Goal: Task Accomplishment & Management: Manage account settings

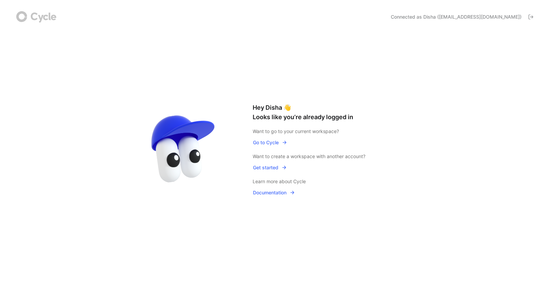
click at [275, 143] on span "Go to Cycle" at bounding box center [270, 142] width 34 height 8
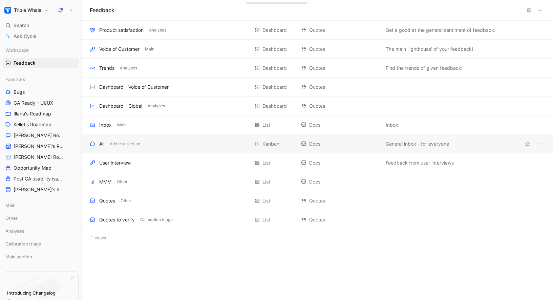
click at [158, 143] on div "All Add to a section" at bounding box center [170, 144] width 160 height 8
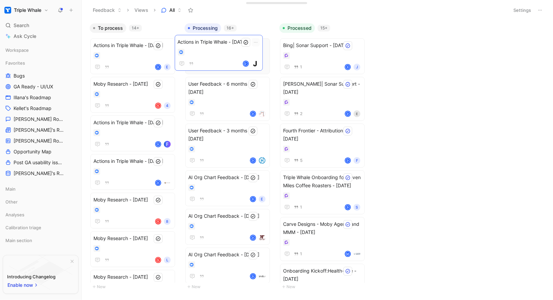
drag, startPoint x: 131, startPoint y: 61, endPoint x: 216, endPoint y: 58, distance: 84.4
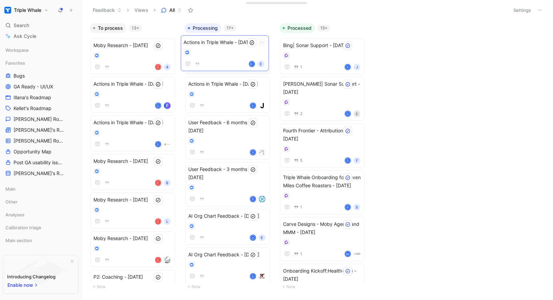
drag, startPoint x: 133, startPoint y: 52, endPoint x: 224, endPoint y: 50, distance: 90.8
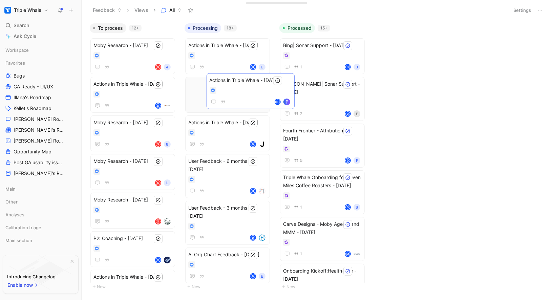
drag, startPoint x: 131, startPoint y: 99, endPoint x: 247, endPoint y: 95, distance: 116.2
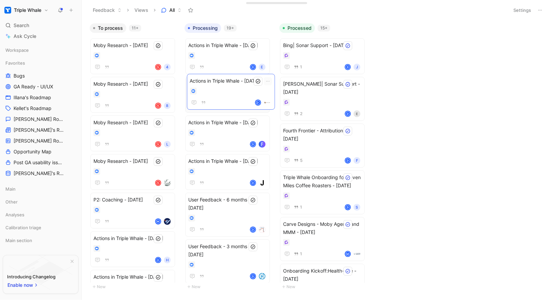
drag, startPoint x: 118, startPoint y: 99, endPoint x: 217, endPoint y: 96, distance: 99.6
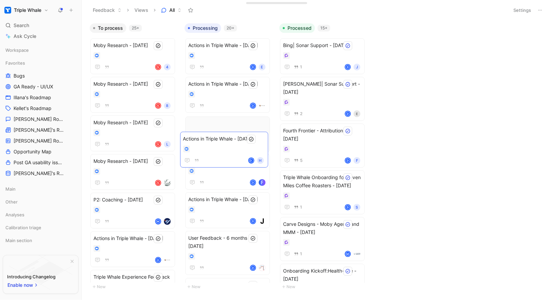
drag, startPoint x: 117, startPoint y: 244, endPoint x: 212, endPoint y: 137, distance: 142.7
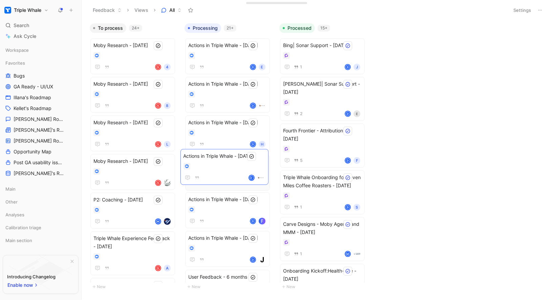
drag, startPoint x: 106, startPoint y: 254, endPoint x: 201, endPoint y: 171, distance: 126.0
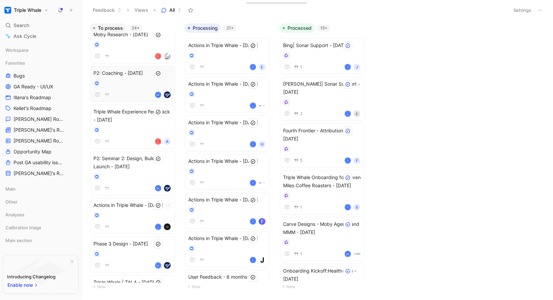
scroll to position [150, 0]
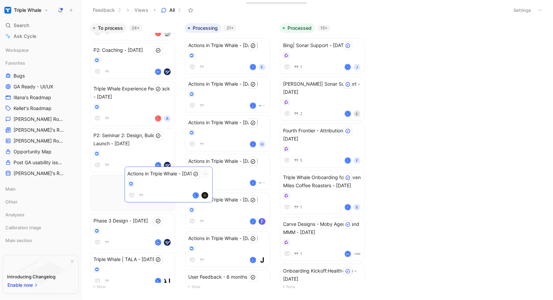
drag, startPoint x: 126, startPoint y: 196, endPoint x: 206, endPoint y: 183, distance: 81.7
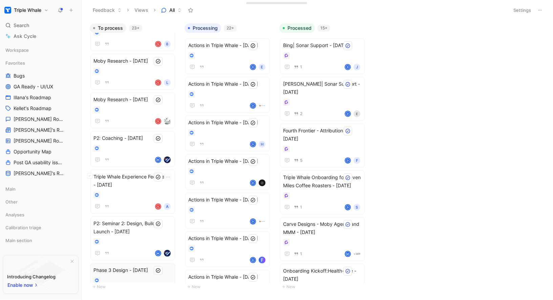
scroll to position [0, 0]
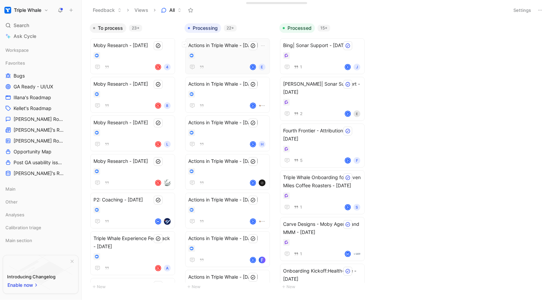
click at [227, 61] on div "Actions in Triple Whale - [DATE] D e" at bounding box center [227, 56] width 79 height 30
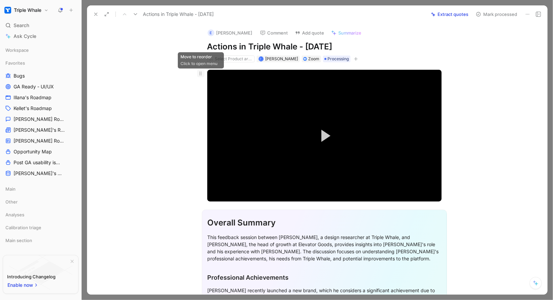
click at [200, 73] on icon at bounding box center [200, 73] width 5 height 5
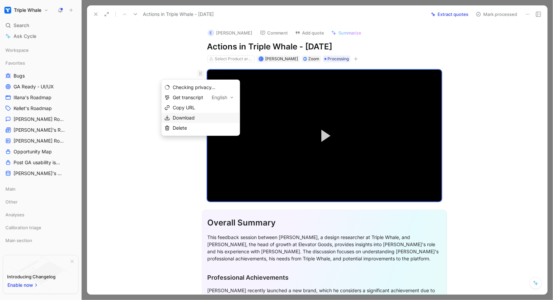
click at [184, 117] on span "Download" at bounding box center [184, 118] width 22 height 6
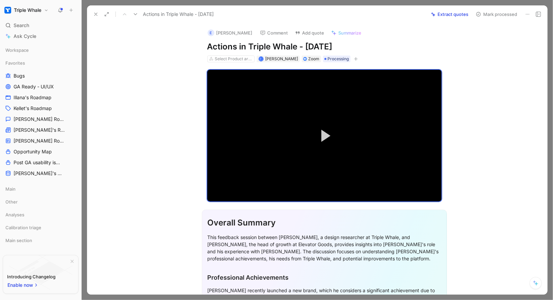
click at [92, 13] on button at bounding box center [95, 13] width 9 height 9
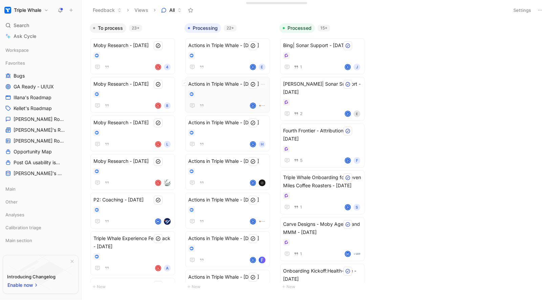
click at [224, 95] on div at bounding box center [227, 94] width 79 height 7
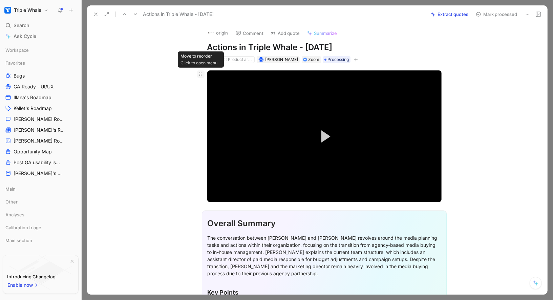
click at [200, 73] on icon at bounding box center [200, 73] width 5 height 5
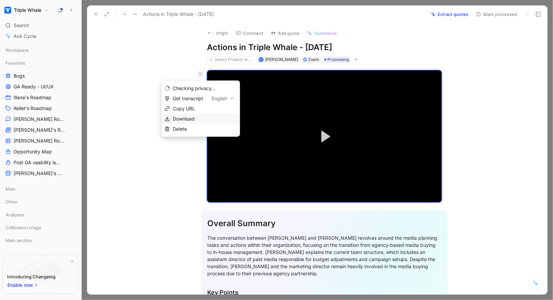
click at [191, 114] on div "Download" at bounding box center [201, 119] width 79 height 10
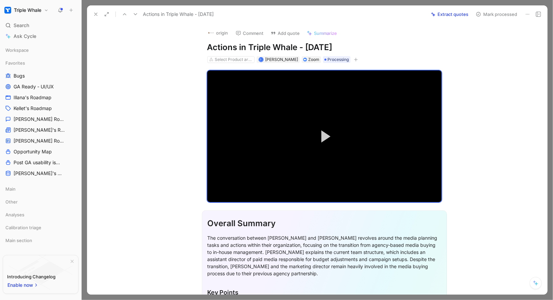
click at [95, 15] on icon at bounding box center [95, 14] width 5 height 5
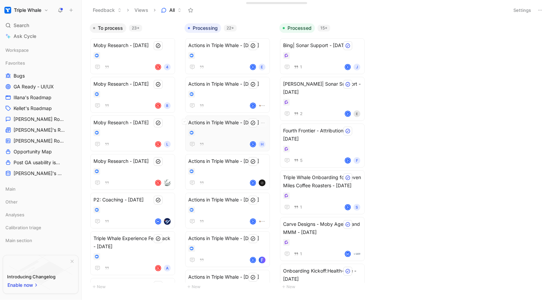
click at [229, 141] on div "D H" at bounding box center [227, 144] width 79 height 8
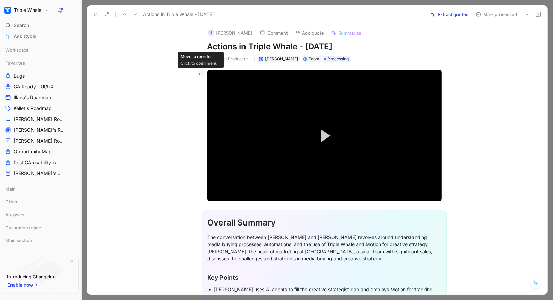
click at [200, 73] on icon at bounding box center [200, 73] width 5 height 5
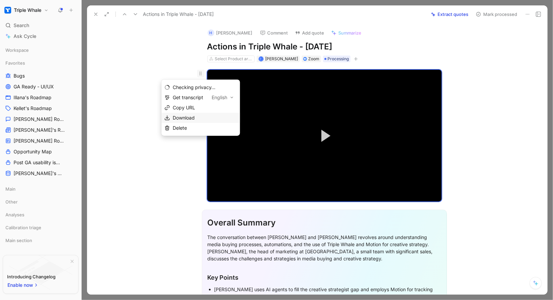
click at [193, 116] on span "Download" at bounding box center [184, 118] width 22 height 6
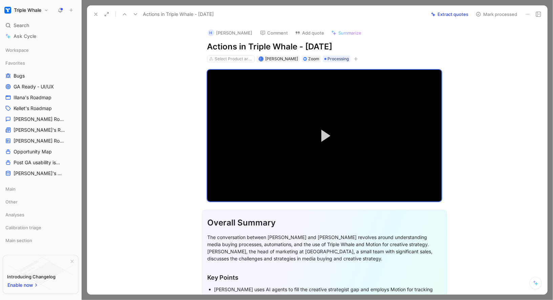
click at [94, 16] on icon at bounding box center [95, 14] width 5 height 5
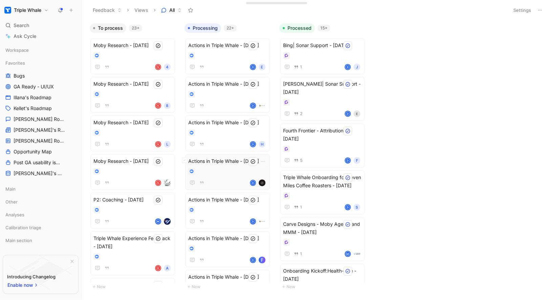
click at [234, 171] on div at bounding box center [227, 171] width 79 height 7
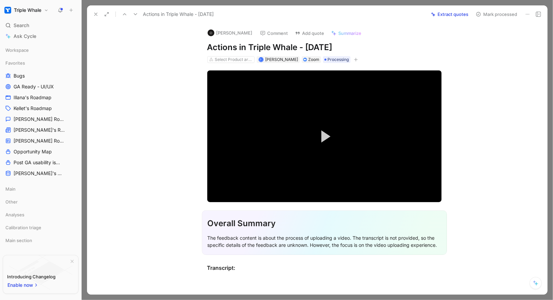
click at [529, 13] on icon at bounding box center [527, 14] width 5 height 5
click at [477, 37] on div "Delete" at bounding box center [499, 39] width 61 height 8
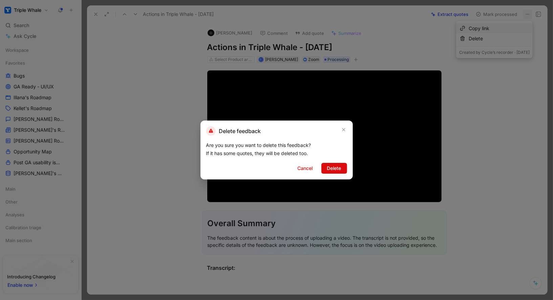
click at [338, 167] on span "Delete" at bounding box center [334, 168] width 14 height 8
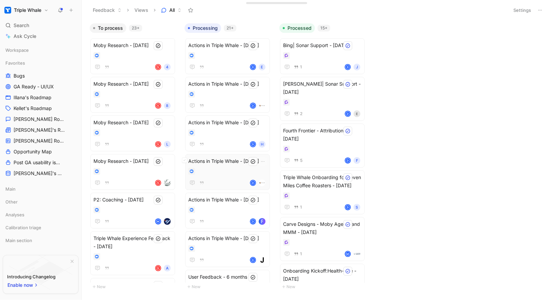
click at [229, 172] on div at bounding box center [227, 171] width 79 height 7
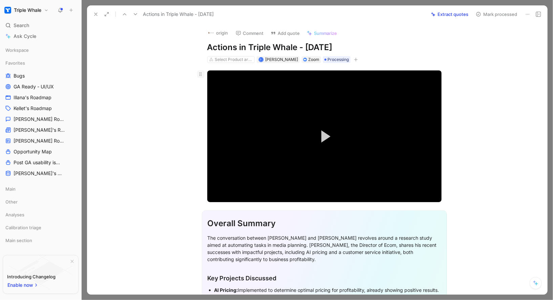
click at [198, 76] on icon at bounding box center [200, 73] width 5 height 5
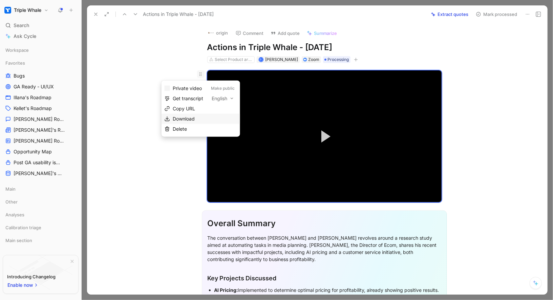
click at [196, 116] on div "Download" at bounding box center [205, 119] width 64 height 8
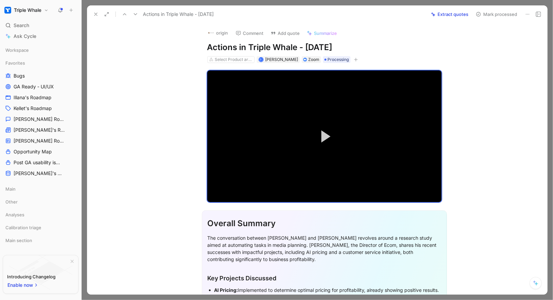
click at [94, 16] on icon at bounding box center [95, 14] width 5 height 5
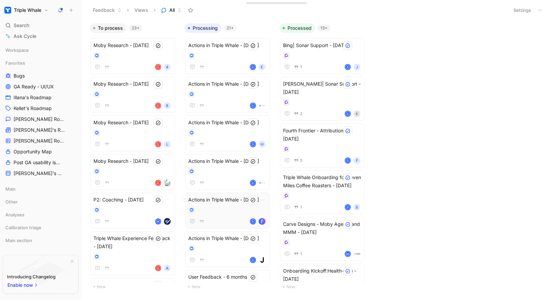
click at [236, 205] on div "Actions in Triple Whale - [DATE] D" at bounding box center [227, 211] width 79 height 30
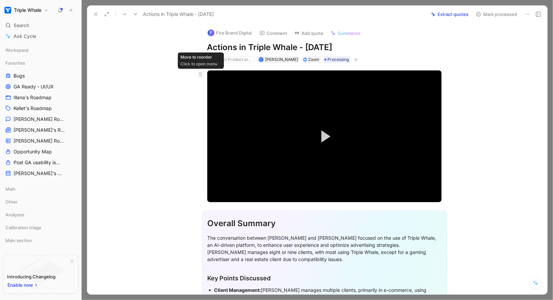
click at [203, 75] on icon at bounding box center [200, 73] width 5 height 5
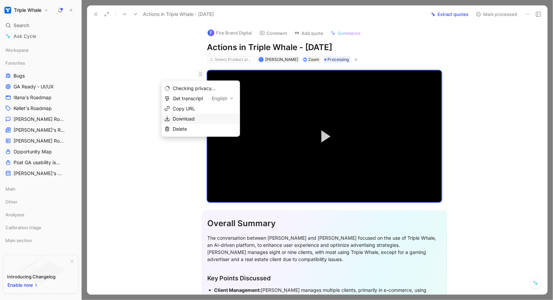
click at [195, 116] on div "Download" at bounding box center [205, 119] width 64 height 8
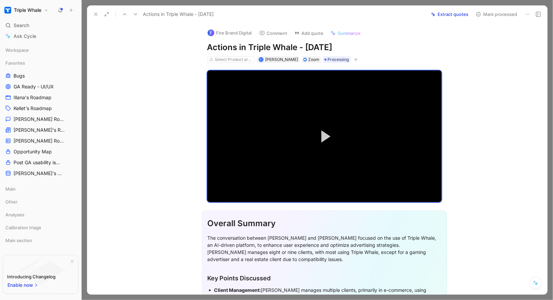
click at [96, 15] on icon at bounding box center [95, 14] width 5 height 5
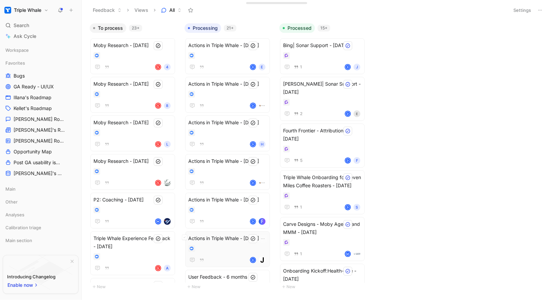
click at [225, 250] on div "Actions in Triple Whale - [DATE] D" at bounding box center [227, 249] width 79 height 30
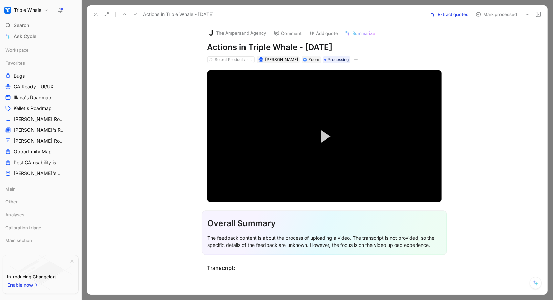
click at [527, 14] on icon at bounding box center [527, 14] width 5 height 5
click at [488, 39] on div "Delete" at bounding box center [499, 39] width 61 height 8
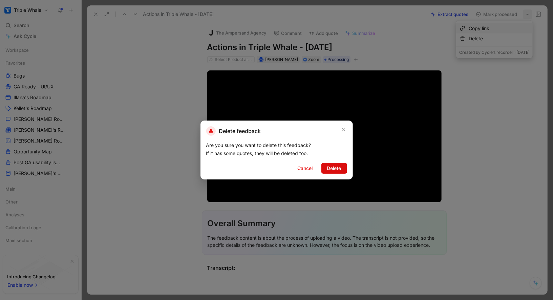
click at [328, 170] on span "Delete" at bounding box center [334, 168] width 14 height 8
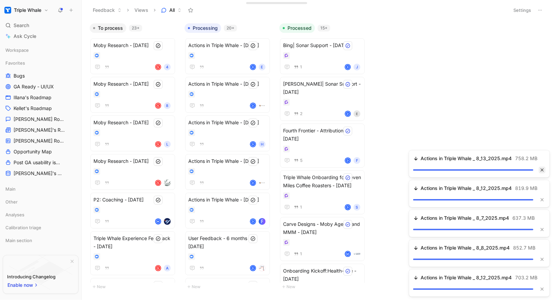
click at [541, 172] on icon "button" at bounding box center [542, 170] width 4 height 4
click at [543, 290] on icon "button" at bounding box center [542, 289] width 4 height 4
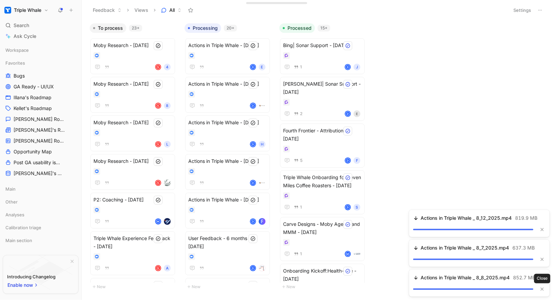
click at [543, 290] on icon "button" at bounding box center [542, 289] width 4 height 4
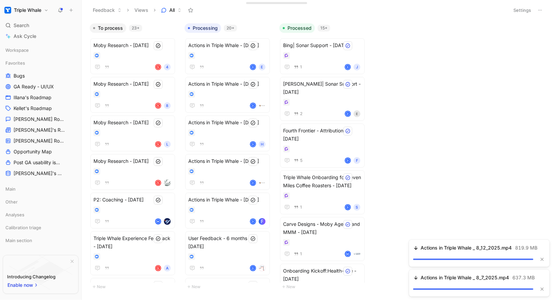
click at [543, 290] on icon "button" at bounding box center [542, 289] width 4 height 4
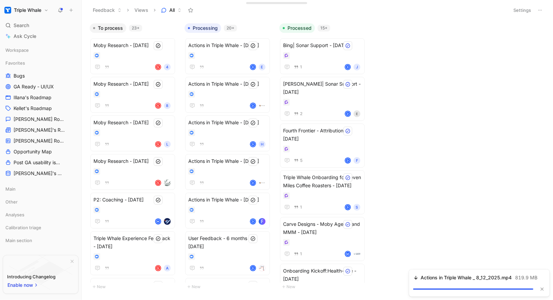
click at [543, 290] on icon "button" at bounding box center [542, 289] width 4 height 4
